Goal: Information Seeking & Learning: Learn about a topic

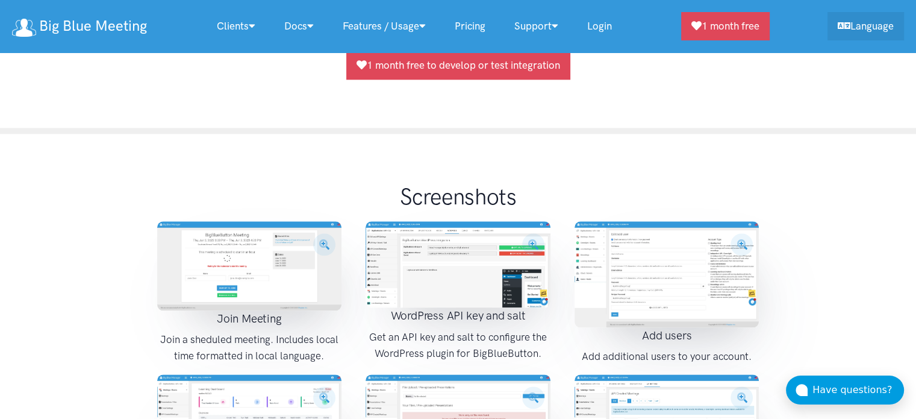
scroll to position [1364, 0]
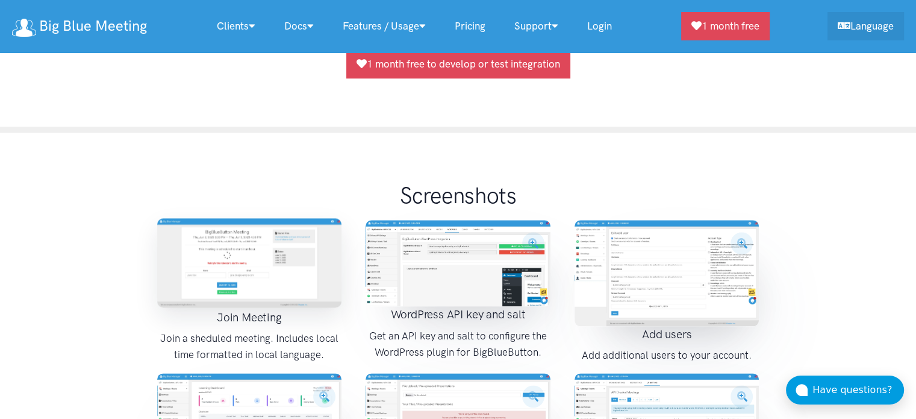
click at [278, 218] on img at bounding box center [249, 262] width 185 height 89
click at [275, 218] on img at bounding box center [249, 262] width 185 height 89
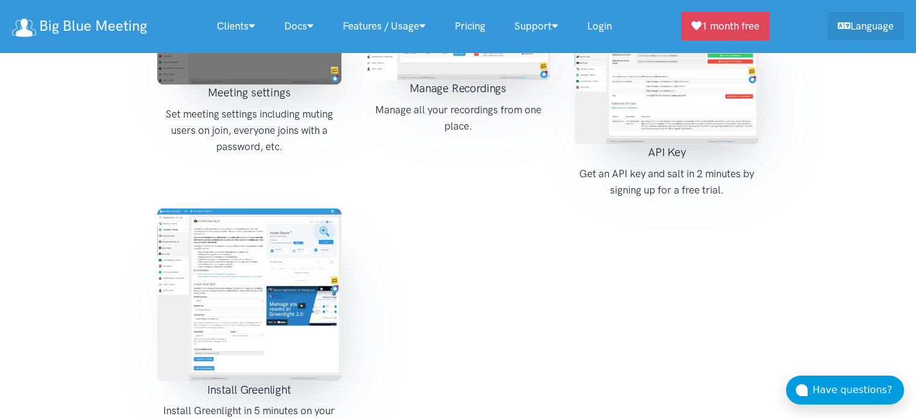
scroll to position [2019, 0]
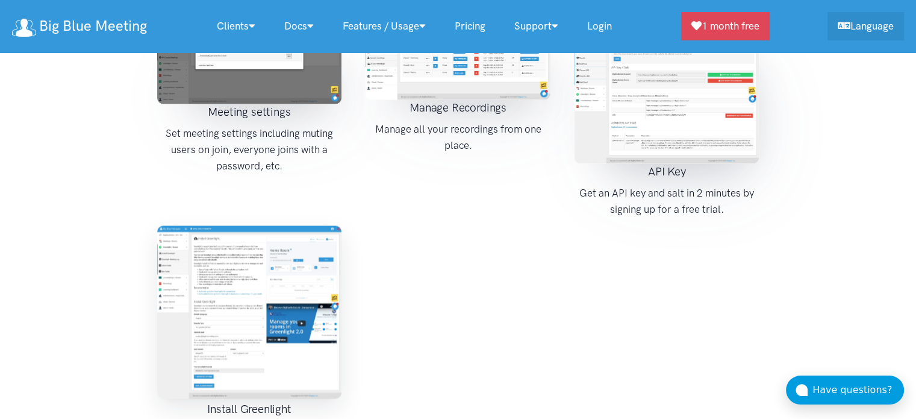
click at [292, 251] on img at bounding box center [249, 311] width 185 height 173
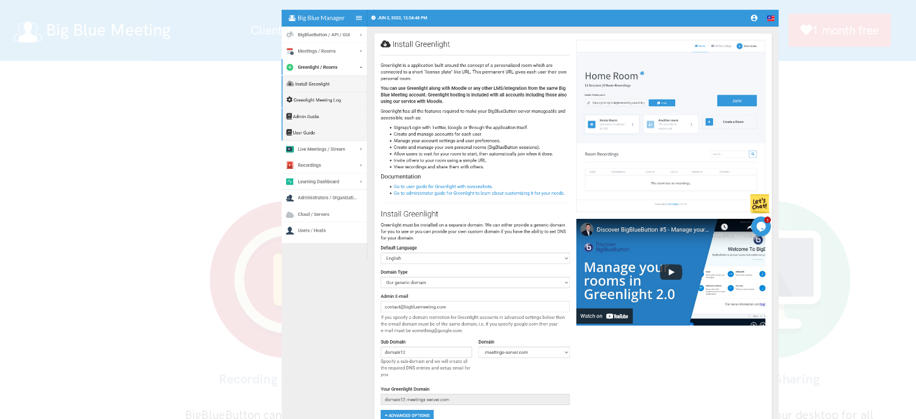
scroll to position [3713, 0]
click at [690, 95] on div at bounding box center [458, 209] width 916 height 419
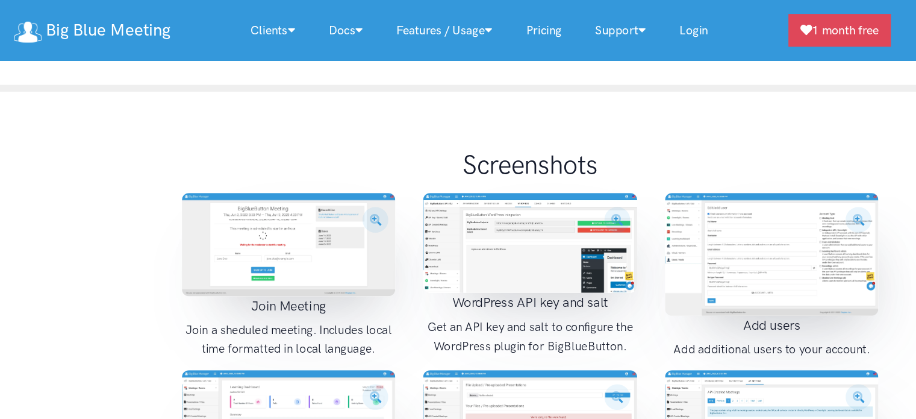
scroll to position [1415, 0]
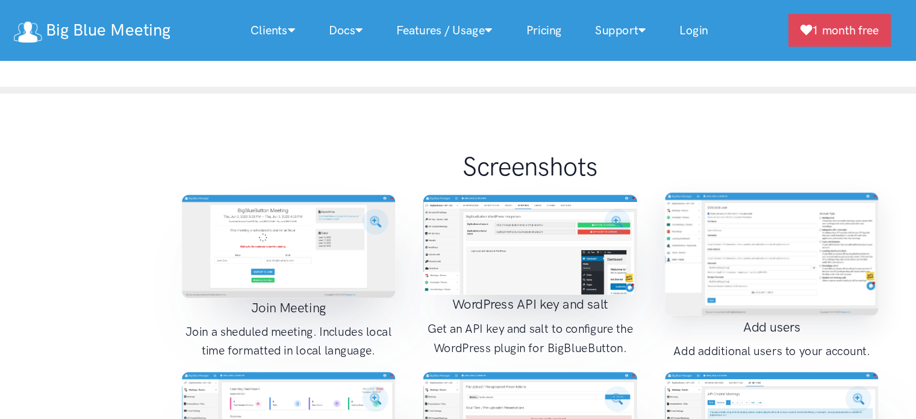
click at [671, 186] on img at bounding box center [667, 219] width 185 height 106
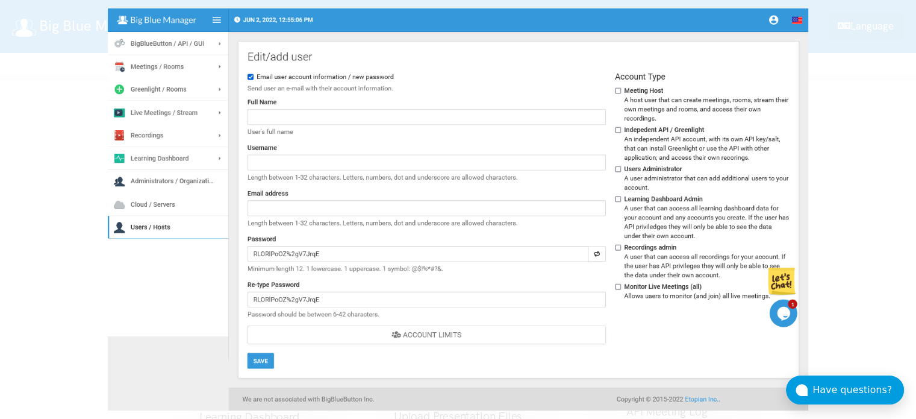
click at [860, 126] on div at bounding box center [458, 209] width 916 height 419
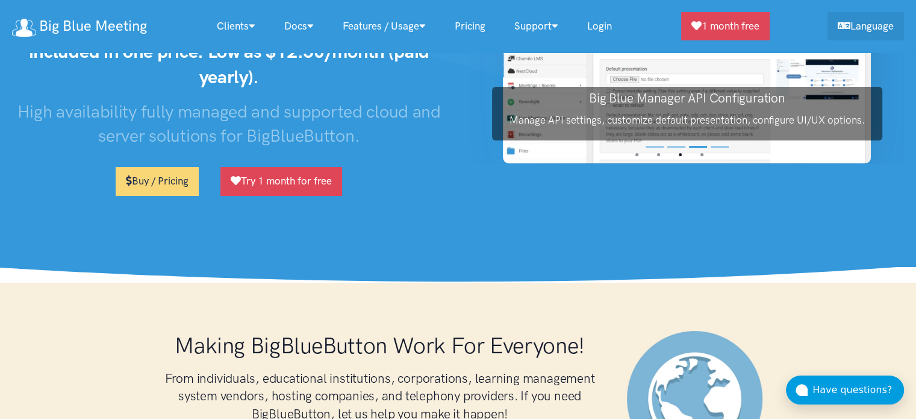
scroll to position [0, 0]
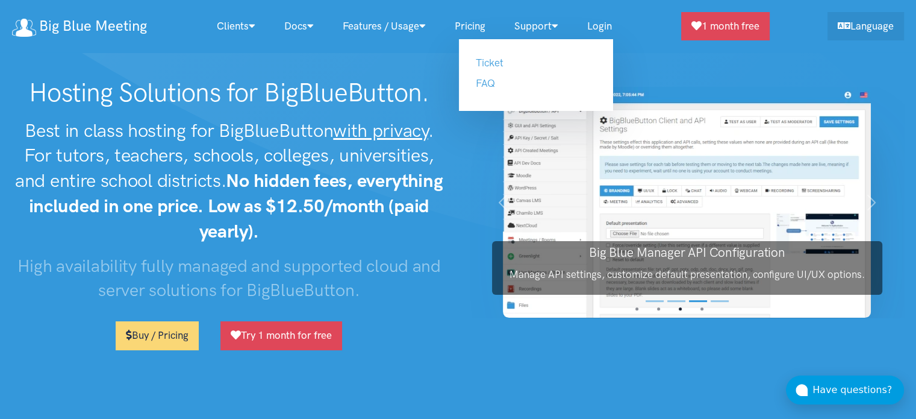
click at [548, 21] on link "Support" at bounding box center [536, 26] width 73 height 26
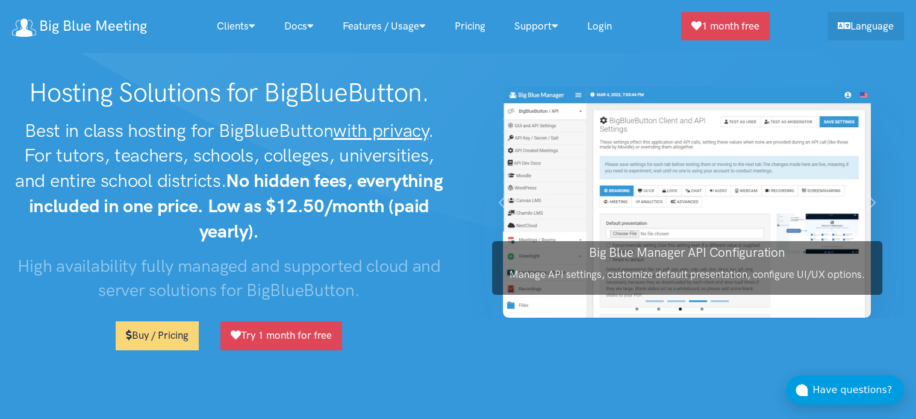
click at [468, 25] on link "Pricing" at bounding box center [470, 26] width 60 height 26
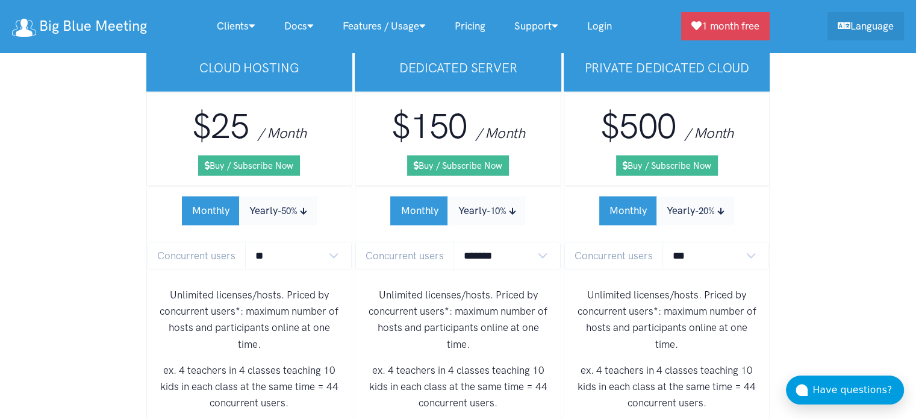
scroll to position [7311, 0]
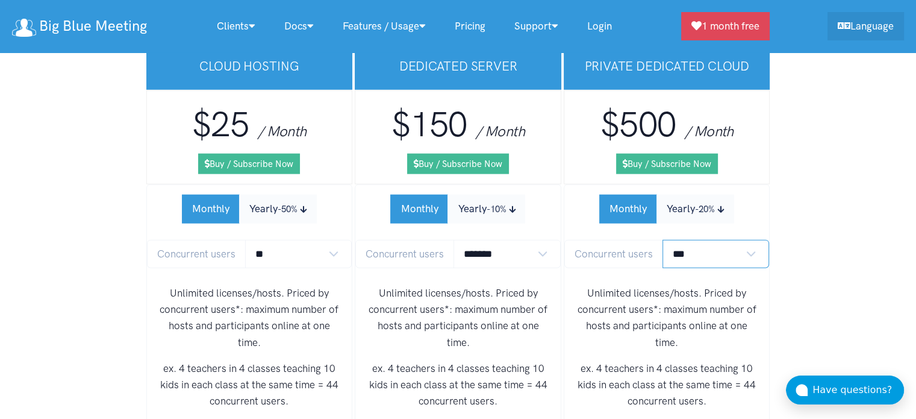
click at [711, 240] on select "*** **** **** **** **** **** **** **** **** **** **** **** *****" at bounding box center [716, 254] width 107 height 28
click at [529, 240] on select "******* ******* *******" at bounding box center [507, 254] width 107 height 28
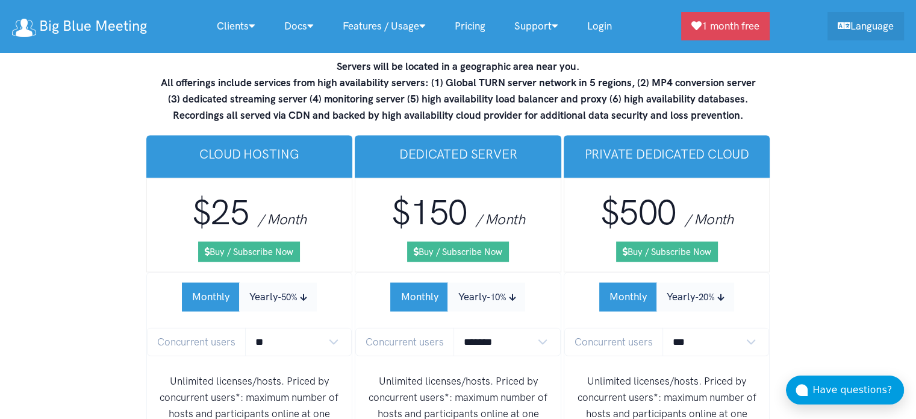
scroll to position [7217, 0]
